Goal: Complete application form

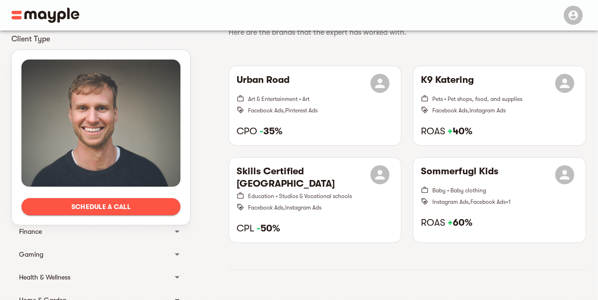
scroll to position [333, 0]
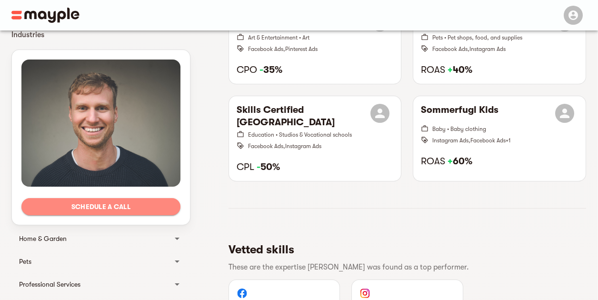
click at [110, 209] on span "Schedule a call" at bounding box center [101, 206] width 144 height 11
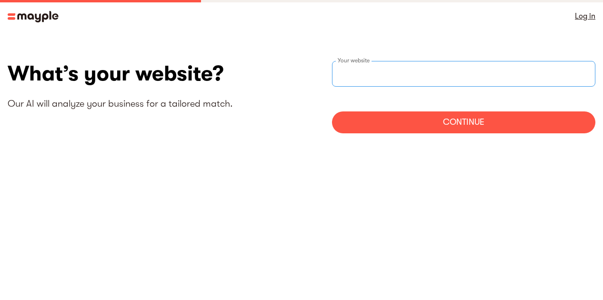
click at [403, 77] on input "websiteStep" at bounding box center [463, 74] width 263 height 26
type input "[URL][DOMAIN_NAME]"
click at [457, 122] on div "Continue" at bounding box center [463, 122] width 263 height 22
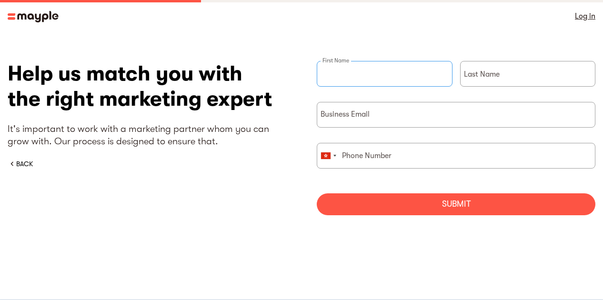
click at [389, 77] on input "briefForm" at bounding box center [385, 74] width 136 height 26
type input "[PERSON_NAME]"
type input "[EMAIL_ADDRESS][DOMAIN_NAME]"
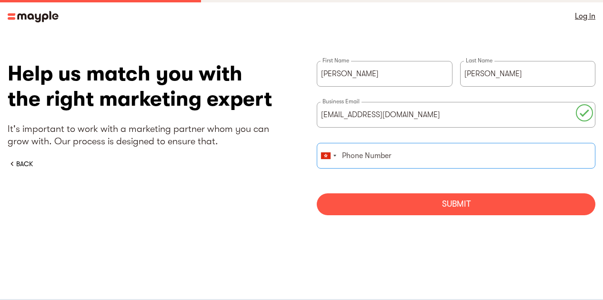
click at [395, 162] on input "briefForm" at bounding box center [456, 156] width 279 height 26
type input "64093534"
click at [459, 213] on div "Submit" at bounding box center [456, 204] width 279 height 22
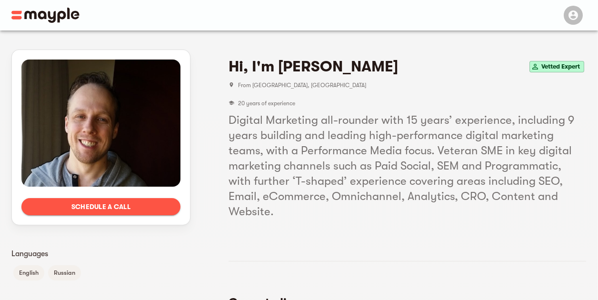
click at [135, 198] on div "Schedule a call" at bounding box center [101, 137] width 178 height 175
click at [136, 204] on span "Schedule a call" at bounding box center [101, 206] width 144 height 11
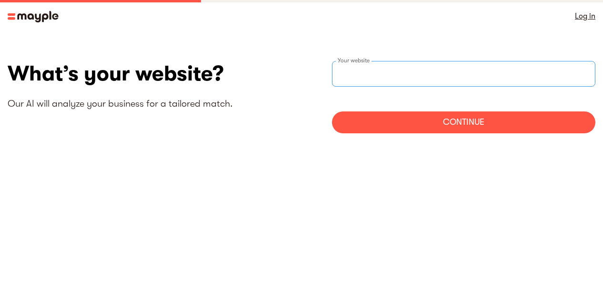
click at [367, 78] on input "websiteStep" at bounding box center [463, 74] width 263 height 26
type input "https://maxwayedu.com"
click at [443, 126] on div "Continue" at bounding box center [463, 122] width 263 height 22
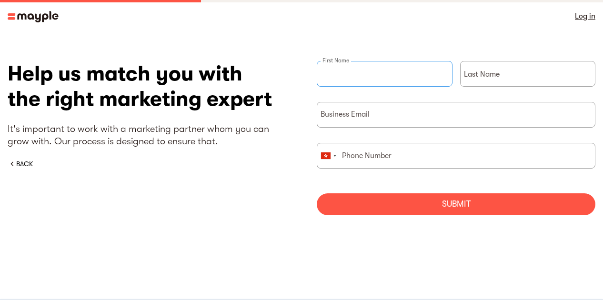
click at [377, 79] on input "briefForm" at bounding box center [385, 74] width 136 height 26
type input "Janice"
type input "Yao"
drag, startPoint x: 341, startPoint y: 159, endPoint x: 393, endPoint y: 159, distance: 52.4
click at [393, 159] on input "96204334" at bounding box center [456, 156] width 279 height 26
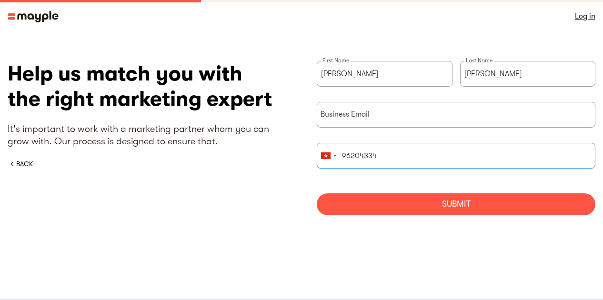
type input "64093534"
click at [377, 112] on input "briefForm" at bounding box center [456, 115] width 279 height 26
type input "jyao@maxway-edu.net"
click at [445, 213] on div "Submit" at bounding box center [456, 204] width 279 height 22
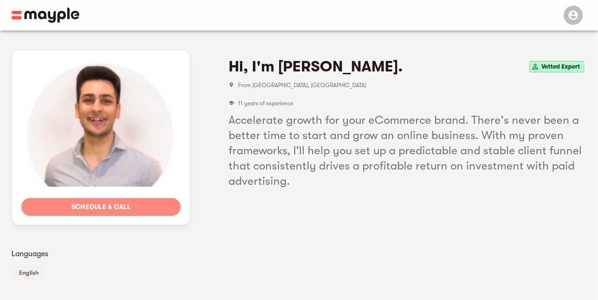
click at [132, 210] on span "Schedule a call" at bounding box center [101, 206] width 144 height 11
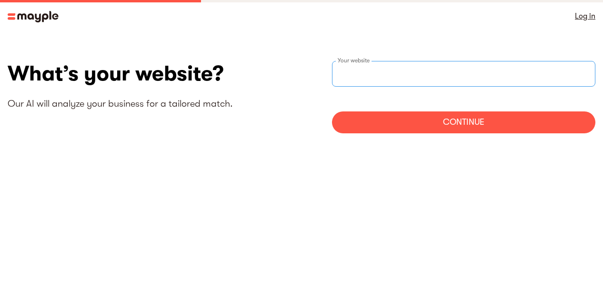
click at [386, 72] on input "websiteStep" at bounding box center [463, 74] width 263 height 26
type input "https://maxwayedu.com"
click at [439, 112] on div "Continue" at bounding box center [463, 122] width 263 height 22
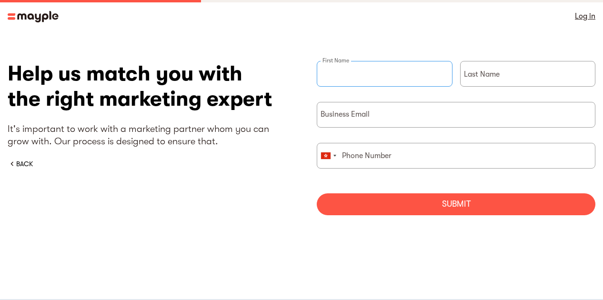
click at [392, 79] on input "briefForm" at bounding box center [385, 74] width 136 height 26
type input "[PERSON_NAME]"
type input "96204334"
click at [411, 119] on input "briefForm" at bounding box center [456, 115] width 279 height 26
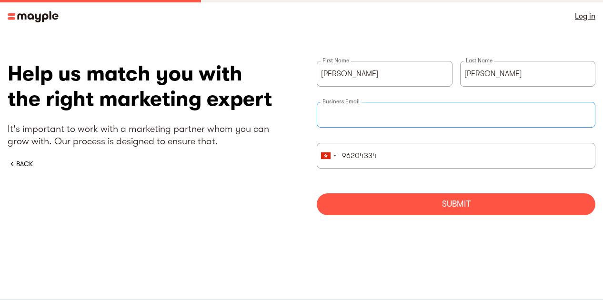
type input "jyao@maxway-edu.net"
click at [393, 153] on input "96204334" at bounding box center [456, 156] width 279 height 26
type input "64093534"
click at [418, 197] on div "Submit" at bounding box center [456, 204] width 279 height 22
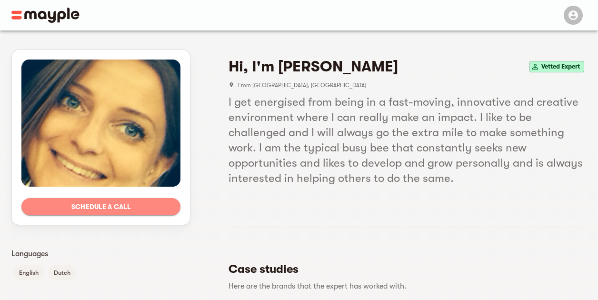
click at [138, 209] on span "Schedule a call" at bounding box center [101, 206] width 144 height 11
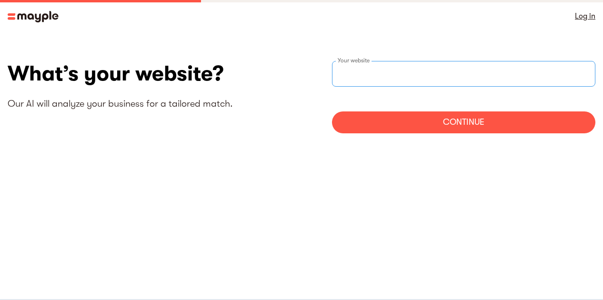
click at [378, 72] on input "websiteStep" at bounding box center [463, 74] width 263 height 26
type input "[URL][DOMAIN_NAME]"
click at [430, 120] on div "Continue" at bounding box center [463, 122] width 263 height 22
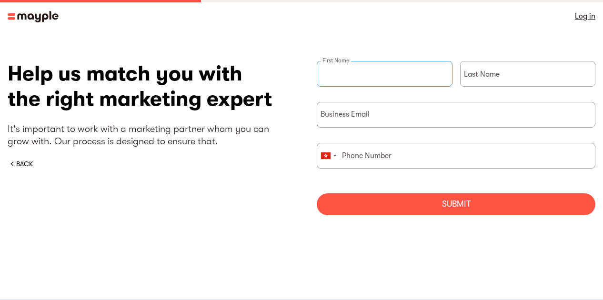
click at [379, 74] on input "briefForm" at bounding box center [385, 74] width 136 height 26
type input "Janice"
type input "Yao"
type input "96204334"
click at [407, 124] on input "briefForm" at bounding box center [456, 115] width 279 height 26
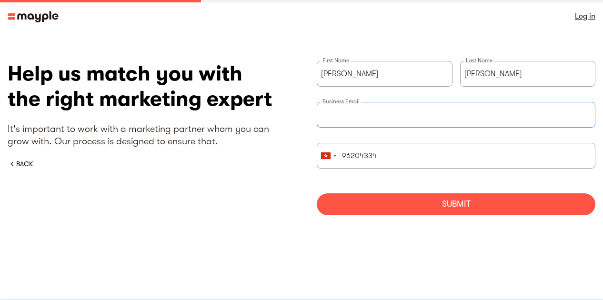
type input "[EMAIL_ADDRESS][DOMAIN_NAME]"
click at [400, 153] on input "96204334" at bounding box center [456, 156] width 279 height 26
type input "64093534"
drag, startPoint x: 434, startPoint y: 201, endPoint x: 418, endPoint y: 179, distance: 27.9
click at [430, 192] on form "Janice First Name Yao Last Name jyao@maxway-edu.net Business Email United State…" at bounding box center [456, 138] width 279 height 154
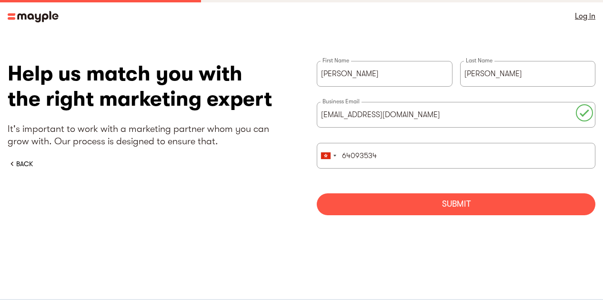
click at [455, 198] on div "Submit" at bounding box center [456, 204] width 279 height 22
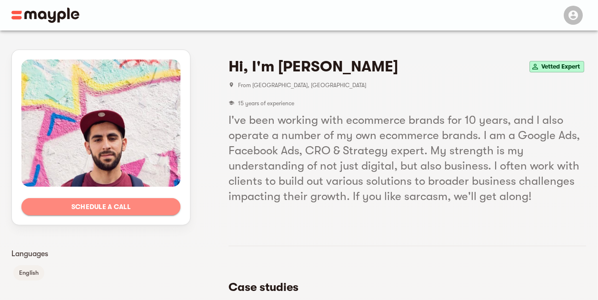
click at [101, 204] on span "Schedule a call" at bounding box center [101, 206] width 144 height 11
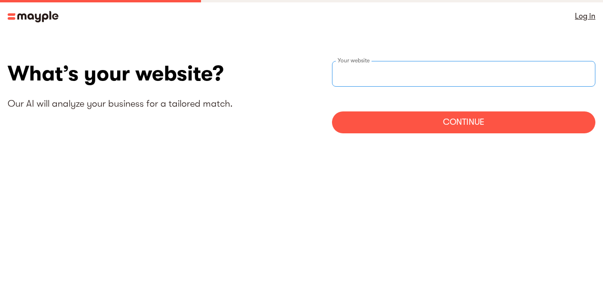
click at [378, 76] on input "websiteStep" at bounding box center [463, 74] width 263 height 26
type input "[URL][DOMAIN_NAME]"
click at [421, 115] on div "Continue" at bounding box center [463, 122] width 263 height 22
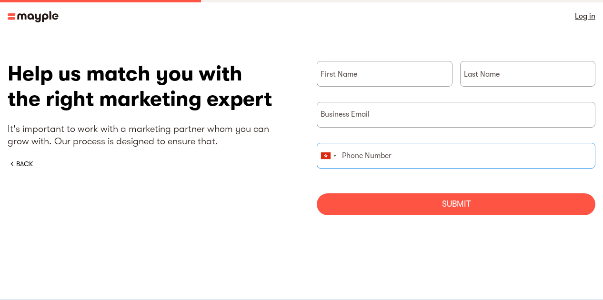
click at [414, 158] on input "briefForm" at bounding box center [456, 156] width 279 height 26
type input "64093534"
type input "Maxway"
type input "Education"
click at [409, 118] on input "briefForm" at bounding box center [456, 115] width 279 height 26
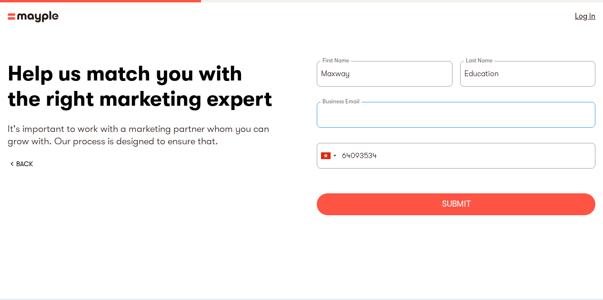
type input "jyao@maxway-edu.net"
click at [392, 75] on input "Maxway" at bounding box center [385, 74] width 136 height 26
type input "Janice"
click at [497, 74] on input "Education" at bounding box center [528, 74] width 136 height 26
type input "Yao"
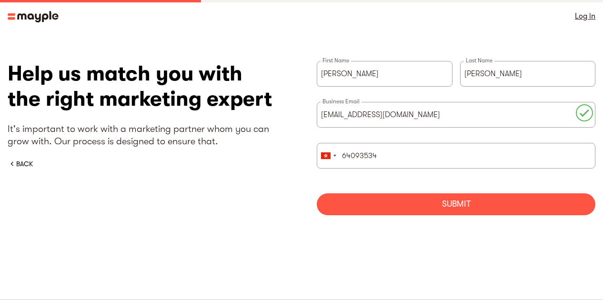
drag, startPoint x: 442, startPoint y: 206, endPoint x: 435, endPoint y: 158, distance: 49.0
click at [442, 193] on div "Submit" at bounding box center [456, 204] width 279 height 22
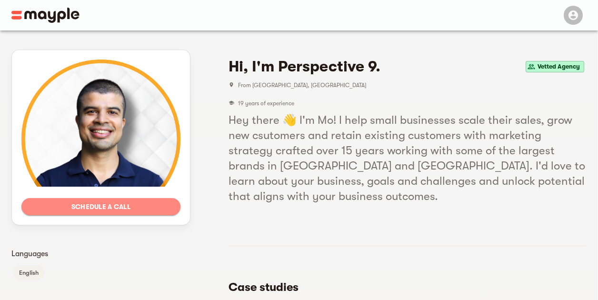
click at [55, 207] on span "Schedule a call" at bounding box center [101, 206] width 144 height 11
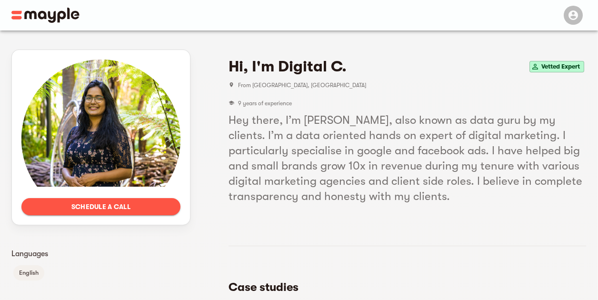
click at [102, 200] on button "Schedule a call" at bounding box center [100, 206] width 159 height 17
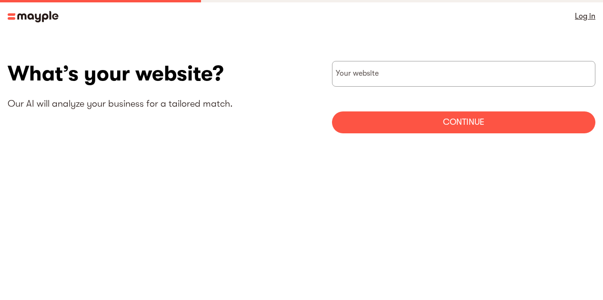
click at [411, 51] on section "What’s your website? Our AI will analyze your business for a tailored match. Yo…" at bounding box center [301, 100] width 603 height 137
click at [412, 72] on input "websiteStep" at bounding box center [463, 74] width 263 height 26
type input "[URL][DOMAIN_NAME]"
click at [445, 126] on div "Continue" at bounding box center [463, 122] width 263 height 22
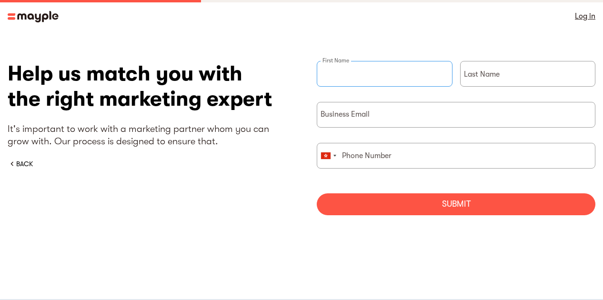
click at [396, 72] on input "briefForm" at bounding box center [385, 74] width 136 height 26
type input "[PERSON_NAME]"
type input "96204334"
click at [402, 118] on input "briefForm" at bounding box center [456, 115] width 279 height 26
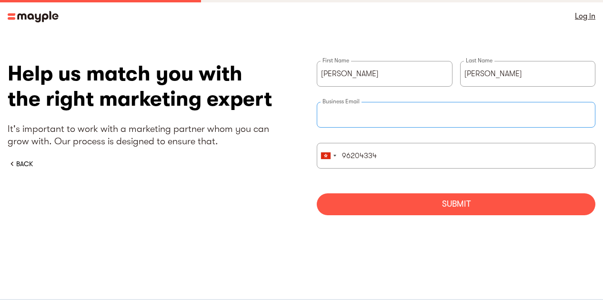
type input "[EMAIL_ADDRESS][DOMAIN_NAME]"
click at [399, 159] on input "96204334" at bounding box center [456, 156] width 279 height 26
type input "64093534"
click at [428, 203] on div "Submit" at bounding box center [456, 204] width 279 height 22
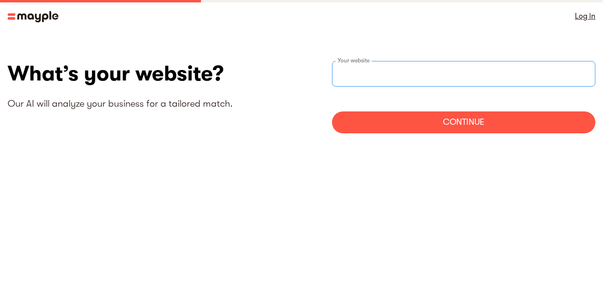
click at [372, 74] on div "Your website" at bounding box center [463, 74] width 263 height 26
type input "[URL][DOMAIN_NAME]"
click at [435, 119] on div "Continue" at bounding box center [463, 122] width 263 height 22
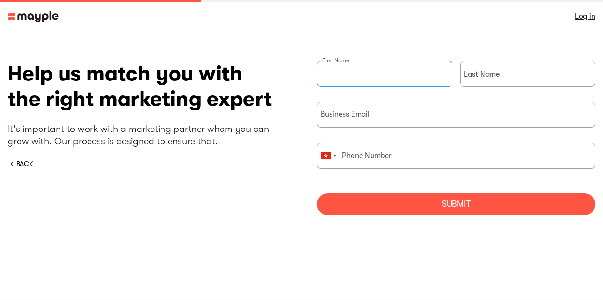
click at [397, 69] on input "briefForm" at bounding box center [385, 74] width 136 height 26
type input "[PERSON_NAME]"
type input "96204334"
click at [413, 116] on input "briefForm" at bounding box center [456, 115] width 279 height 26
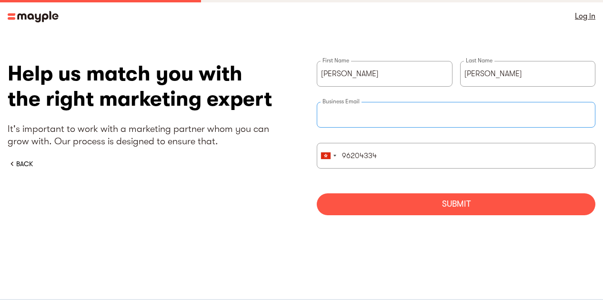
type input "[EMAIL_ADDRESS][DOMAIN_NAME]"
click at [401, 157] on input "96204334" at bounding box center [456, 156] width 279 height 26
type input "64093534"
drag, startPoint x: 439, startPoint y: 208, endPoint x: 437, endPoint y: 165, distance: 42.9
click at [439, 208] on div "Submit" at bounding box center [456, 204] width 279 height 22
